Goal: Check status: Check status

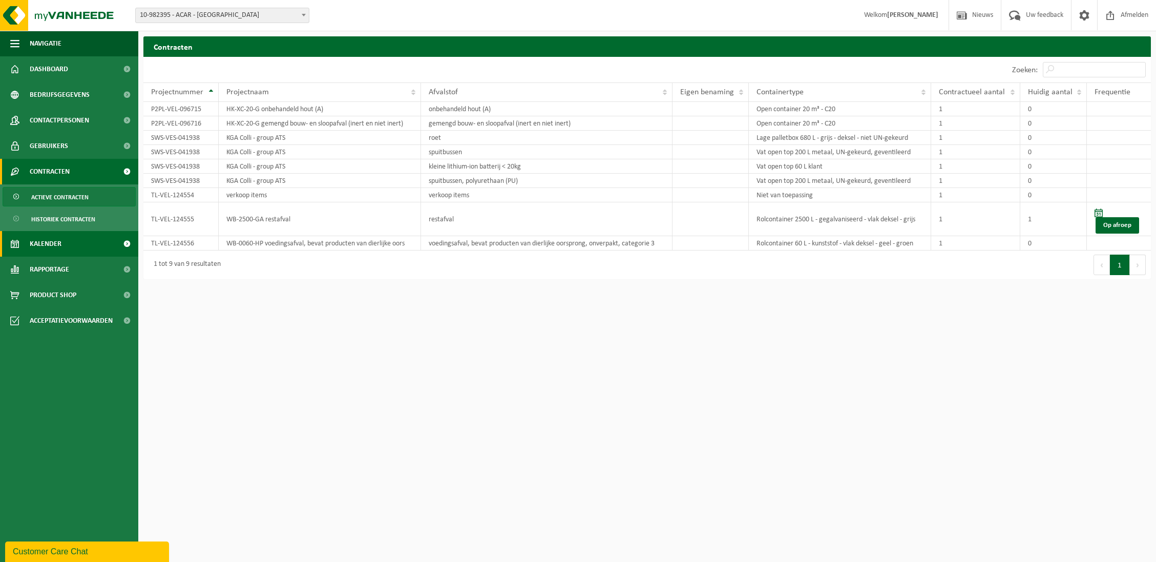
click at [50, 238] on span "Kalender" at bounding box center [46, 244] width 32 height 26
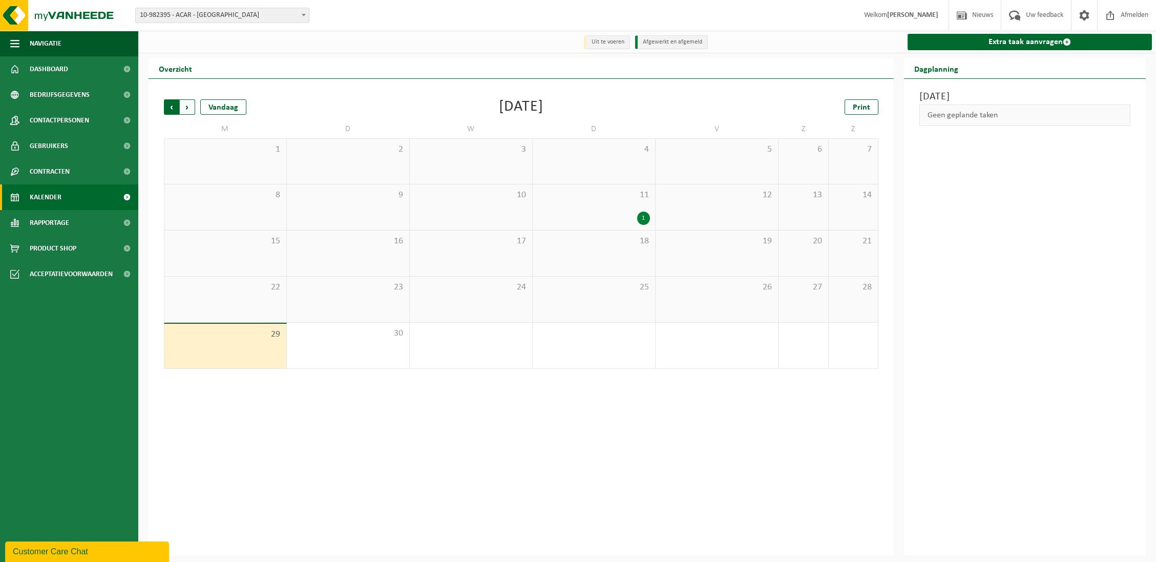
click at [189, 112] on span "Volgende" at bounding box center [187, 106] width 15 height 15
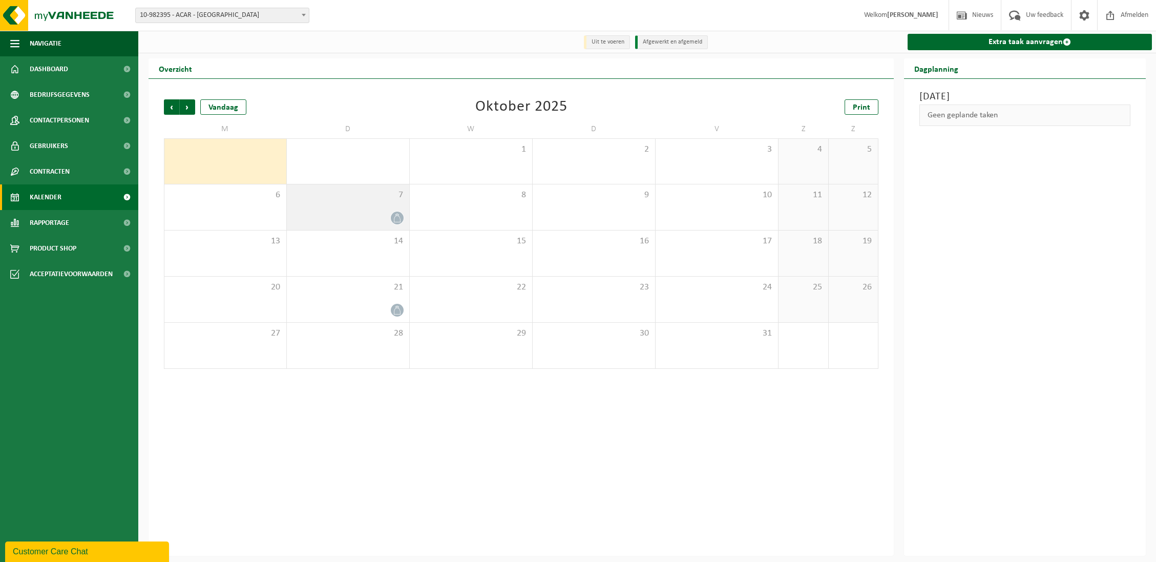
click at [398, 218] on icon at bounding box center [397, 218] width 9 height 9
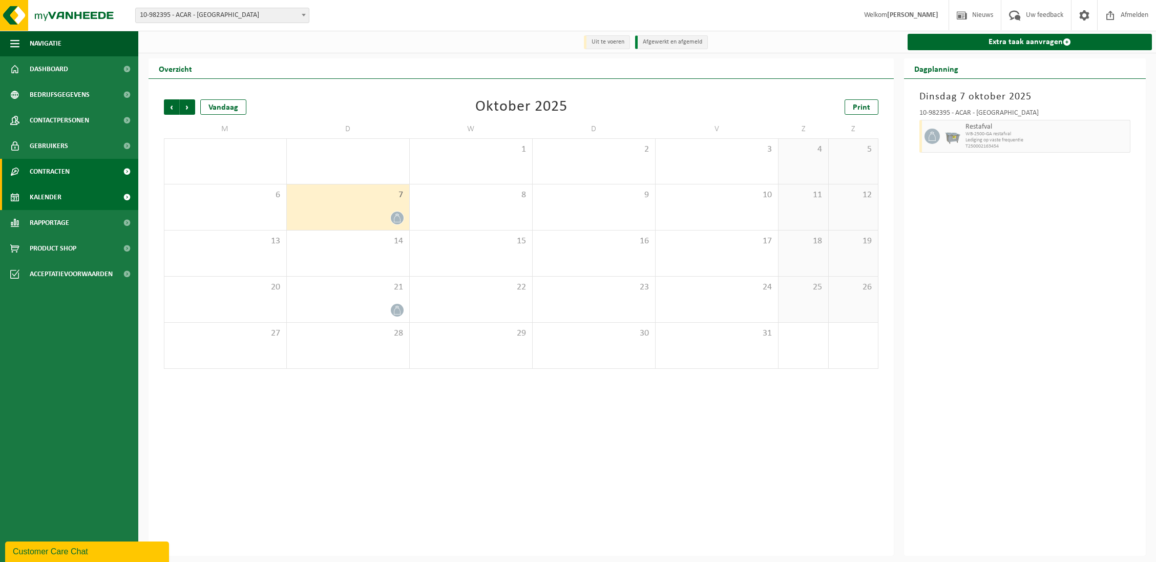
click at [64, 178] on span "Contracten" at bounding box center [50, 172] width 40 height 26
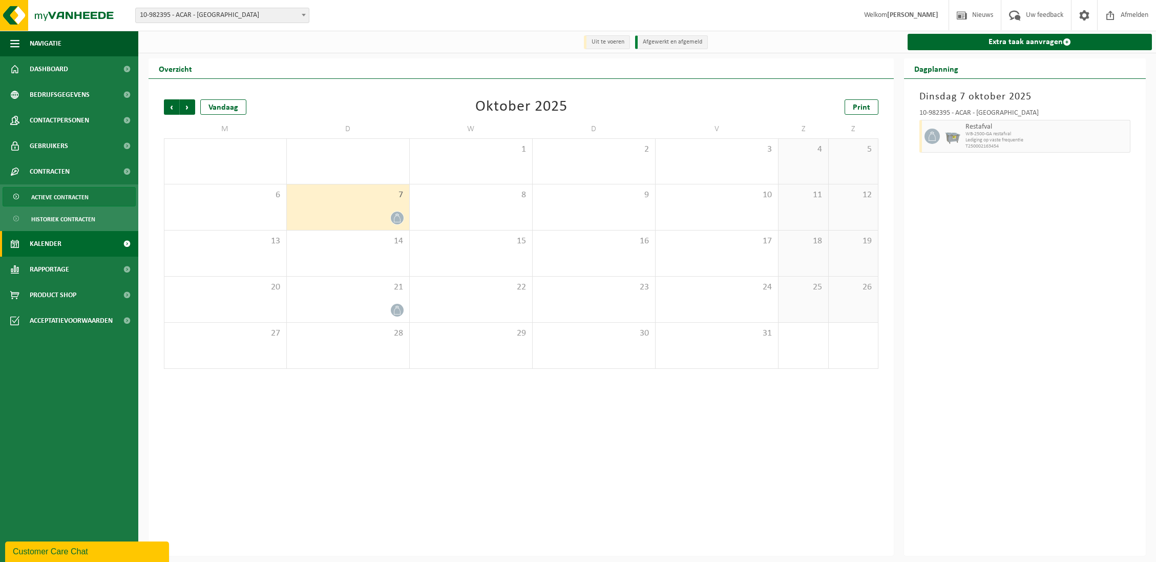
click at [58, 196] on span "Actieve contracten" at bounding box center [59, 197] width 57 height 19
